Goal: Transaction & Acquisition: Purchase product/service

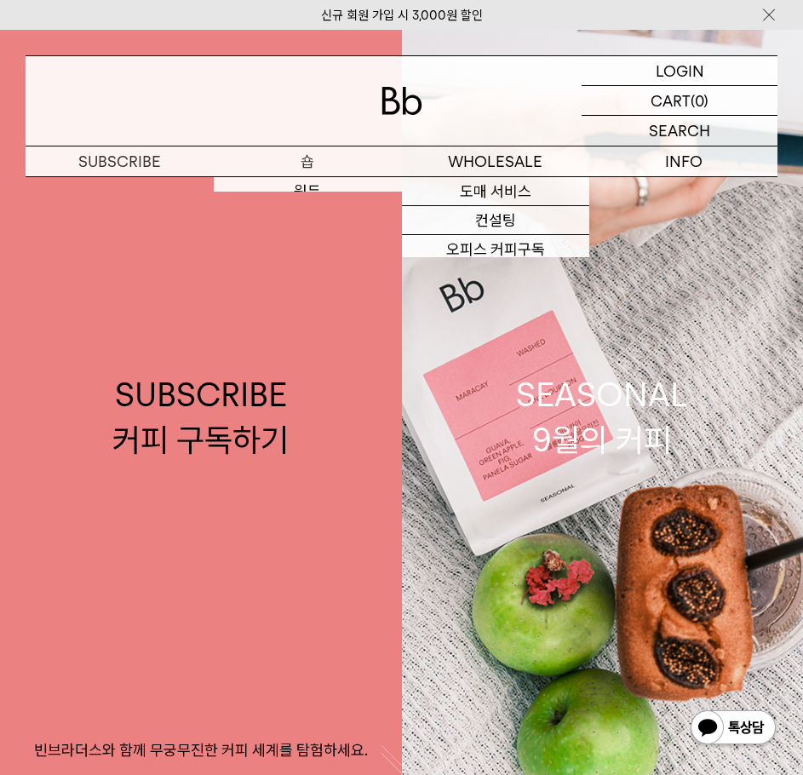
click at [312, 158] on p "숍" at bounding box center [308, 161] width 188 height 30
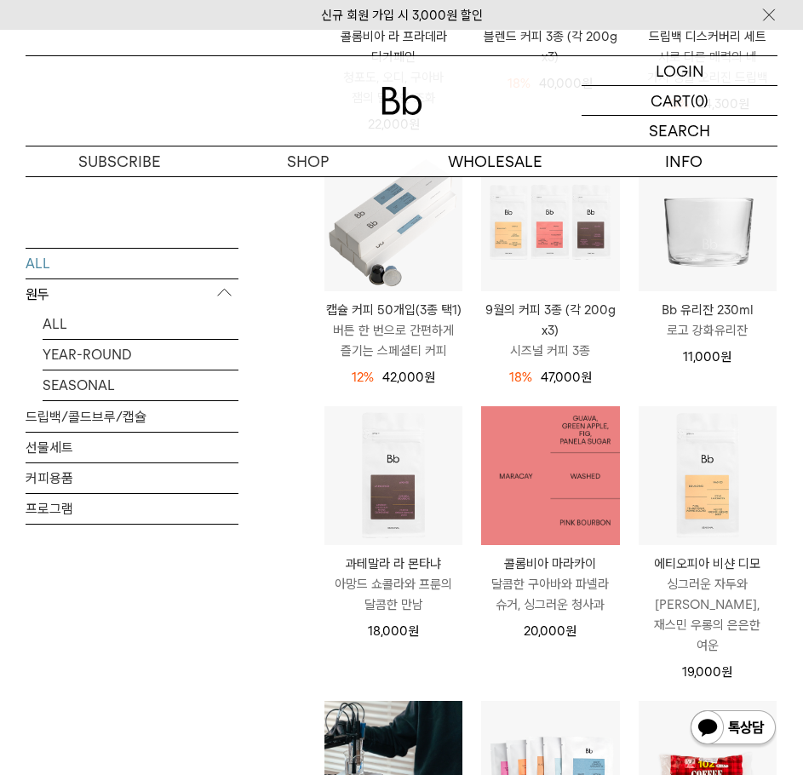
scroll to position [766, 0]
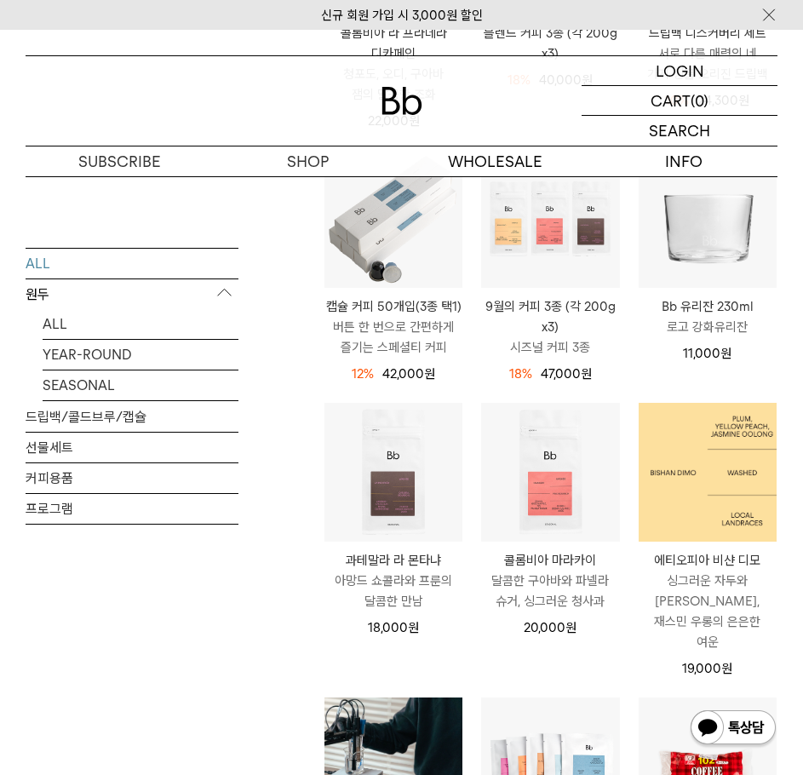
click at [695, 476] on img at bounding box center [707, 472] width 138 height 138
